Goal: Find contact information: Find contact information

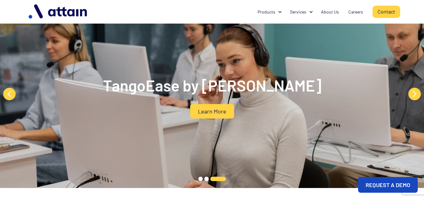
click at [378, 14] on link "Contact" at bounding box center [387, 12] width 28 height 12
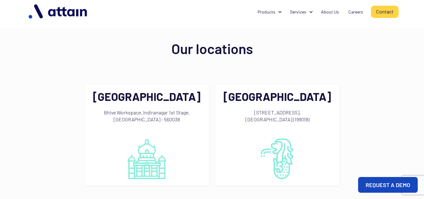
scroll to position [578, 0]
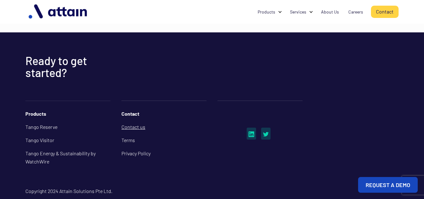
click at [135, 120] on link "Contact us" at bounding box center [164, 126] width 85 height 13
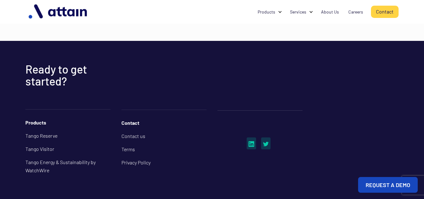
scroll to position [578, 0]
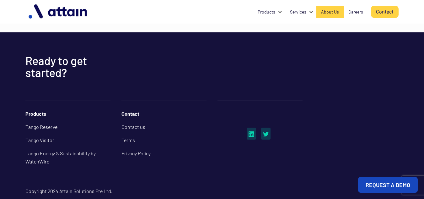
click at [339, 13] on div "About Us" at bounding box center [330, 12] width 18 height 6
